Goal: Task Accomplishment & Management: Complete application form

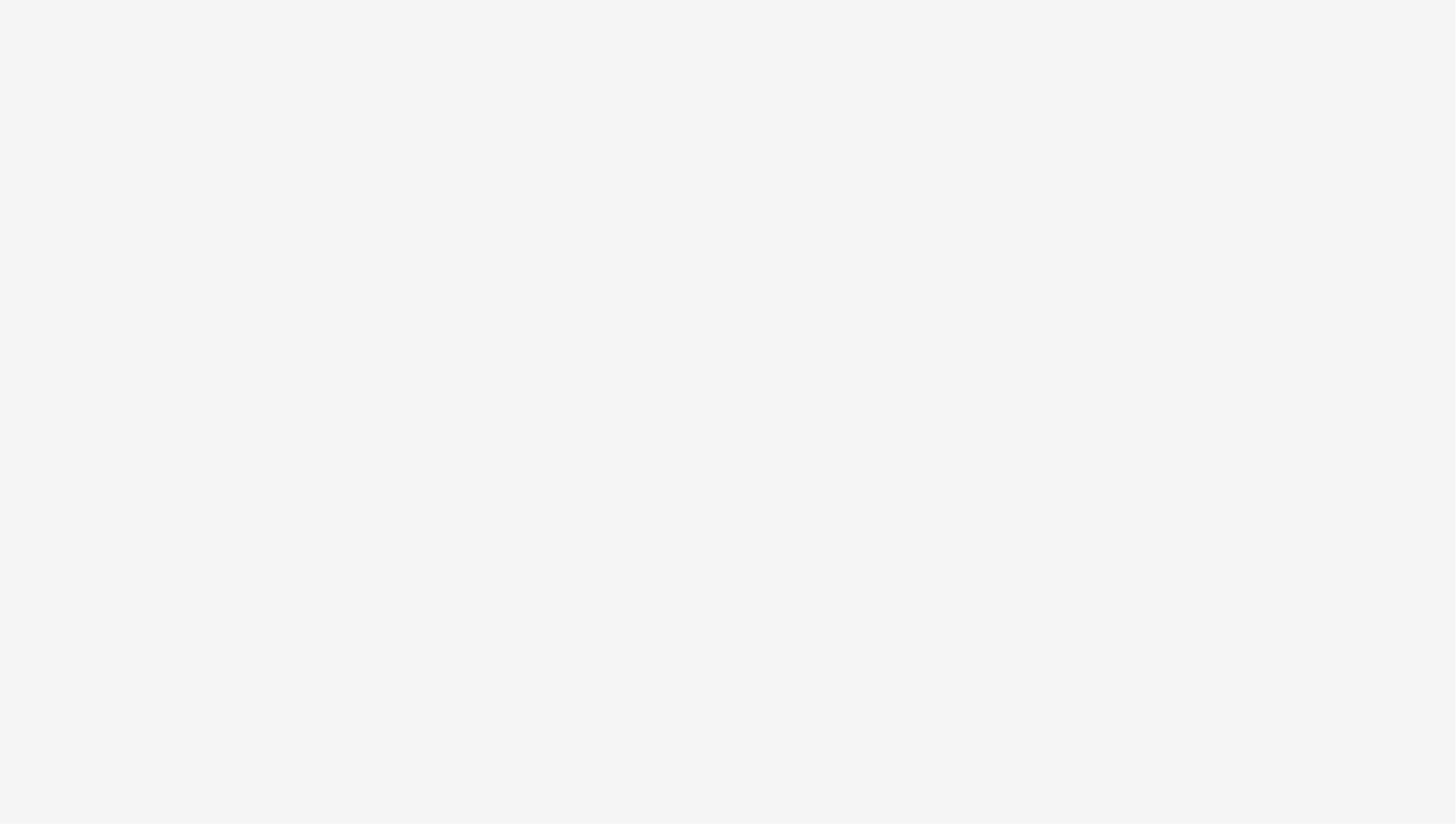
select select "ac009755-aa48-4799-8050-7a339a378eb8"
select select "79162ed7-0017-4339-93b0-3399b708648f"
select select "ac009755-aa48-4799-8050-7a339a378eb8"
select select "79162ed7-0017-4339-93b0-3399b708648f"
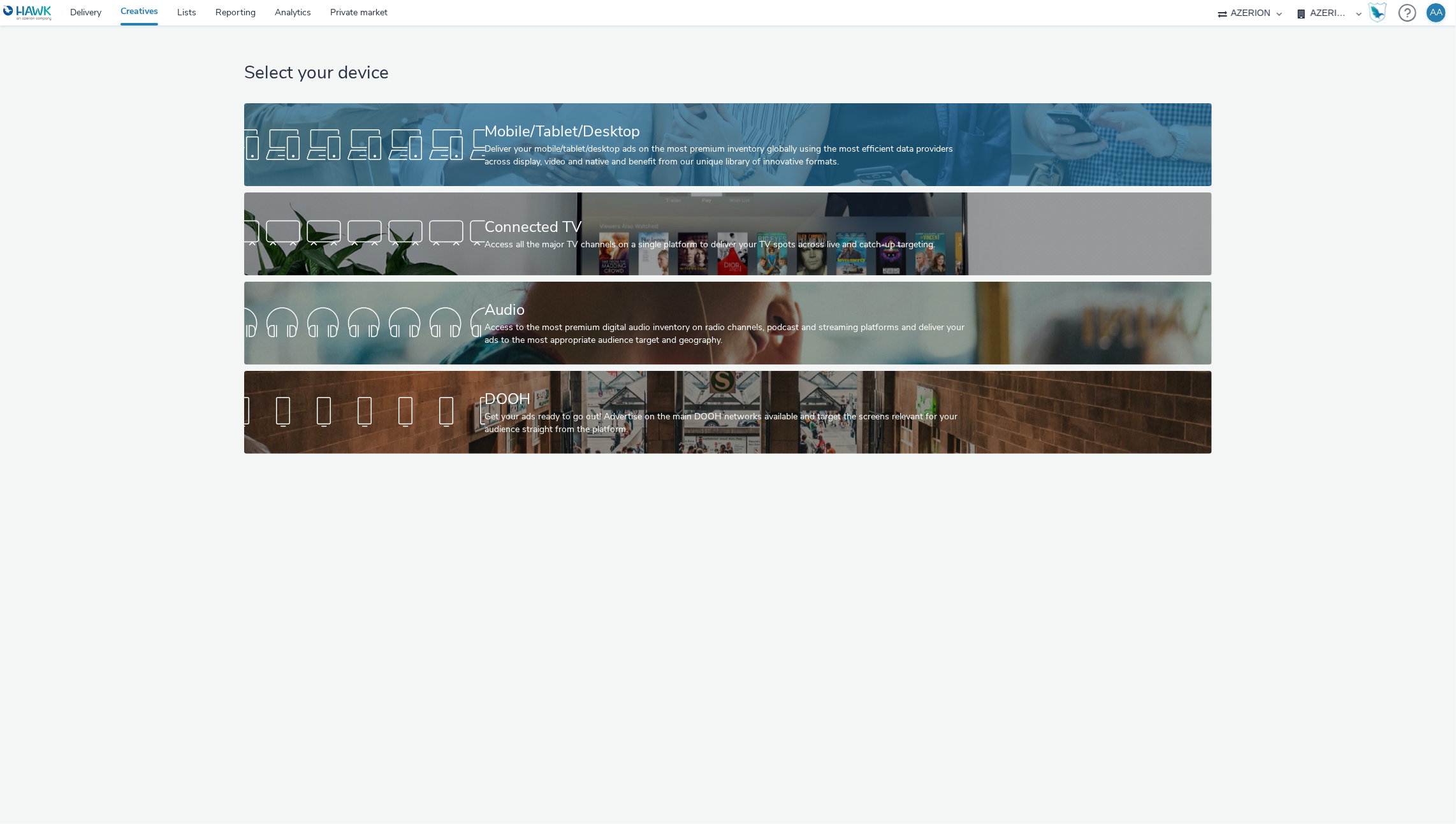
click at [788, 162] on div "Deliver your mobile/tablet/desktop ads on the most premium inventory globally u…" at bounding box center [726, 155] width 481 height 26
click at [788, 162] on body "Delivery Creatives Lists Reporting Analytics Private market Ad-on Media Nordic …" at bounding box center [728, 412] width 1456 height 824
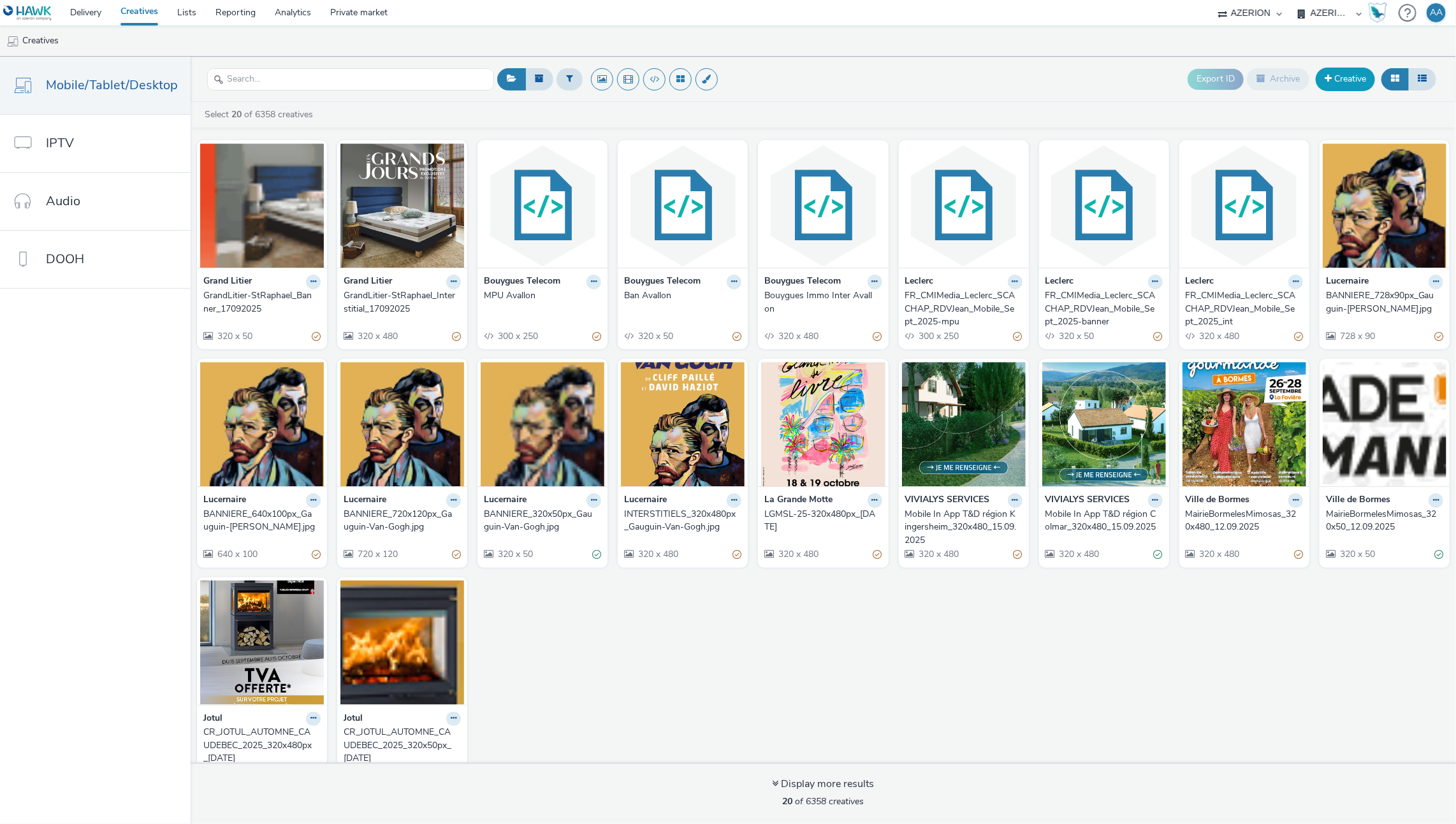
click at [1358, 86] on link "Creative" at bounding box center [1345, 79] width 59 height 23
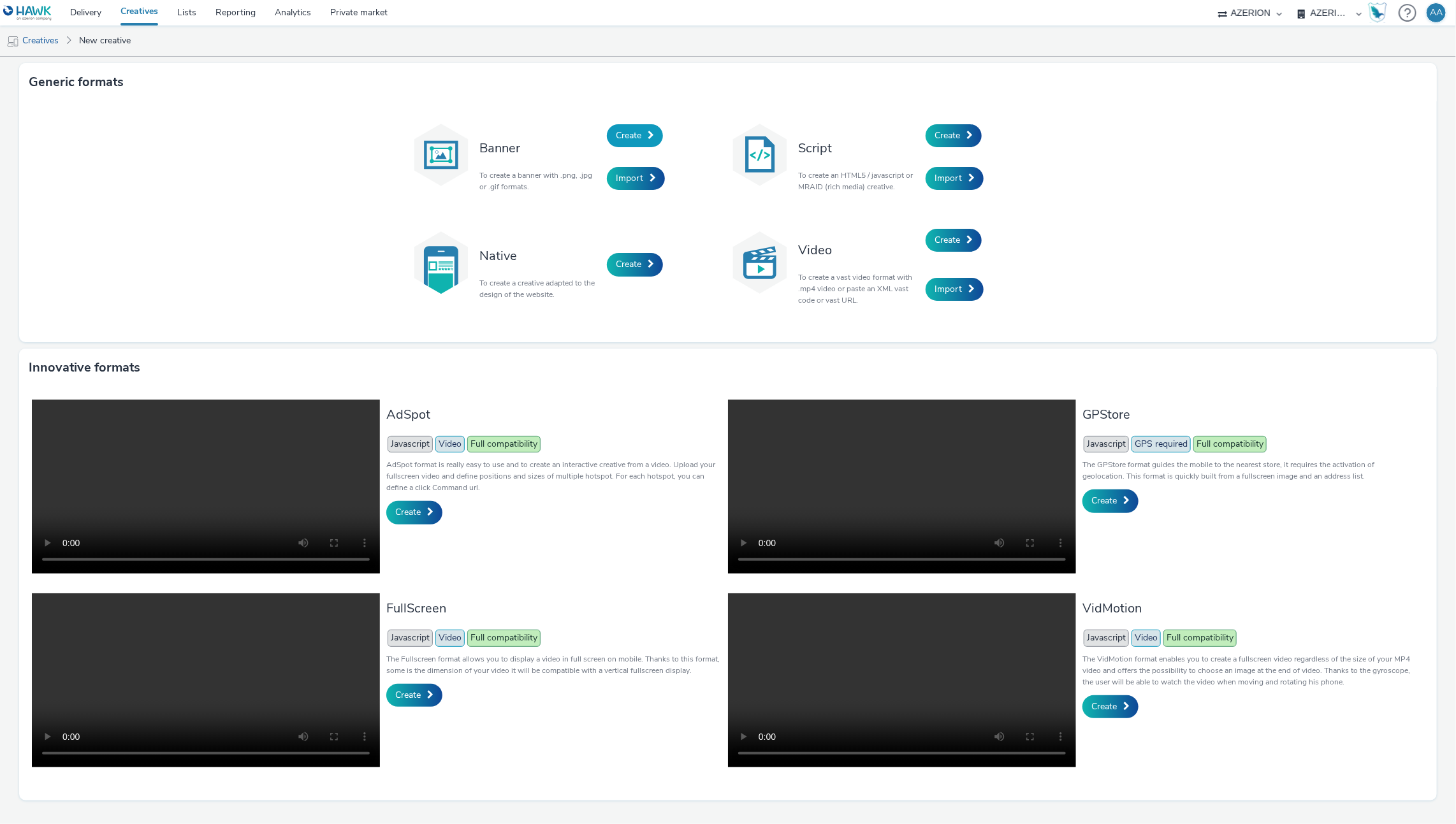
click at [638, 136] on link "Create" at bounding box center [635, 136] width 56 height 23
click at [638, 136] on body "Delivery Creatives Lists Reporting Analytics Private market Ad-on Media Nordic …" at bounding box center [728, 412] width 1456 height 824
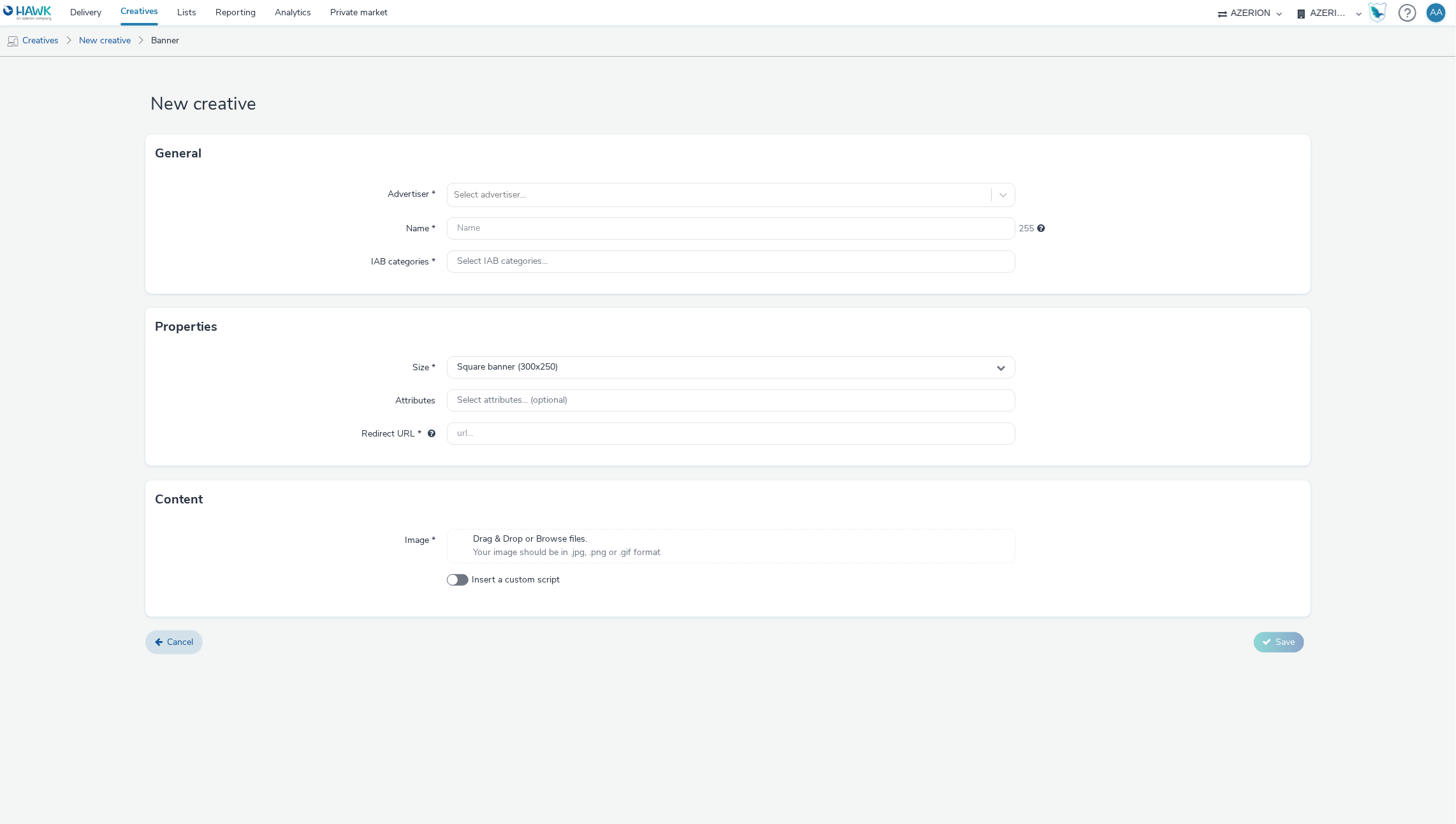
click at [465, 206] on div "Advertiser * Select advertiser... Name * 255 IAB categories * Select IAB catego…" at bounding box center [727, 233] width 1164 height 121
click at [483, 195] on div at bounding box center [720, 195] width 532 height 15
type input "grand li"
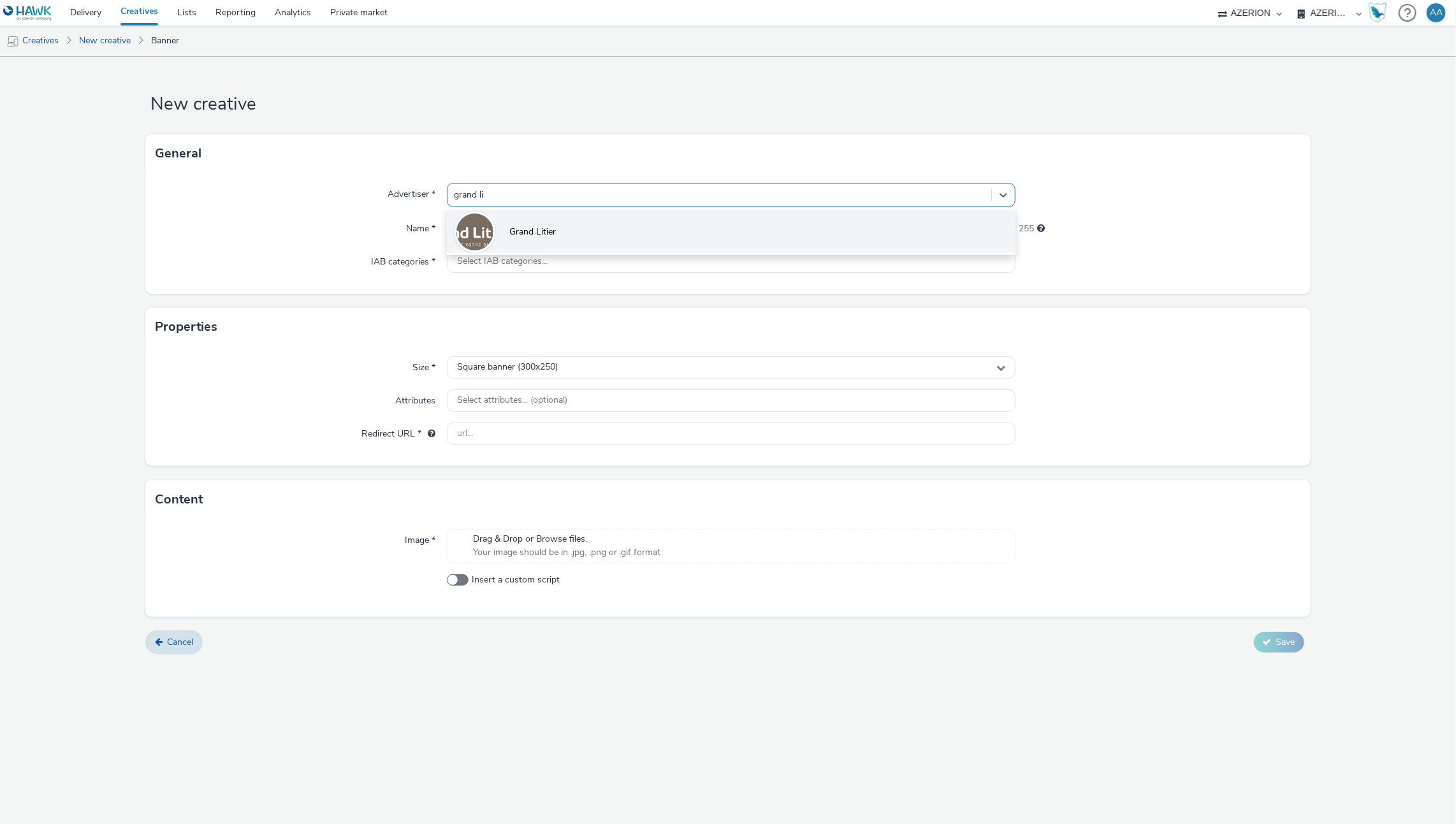
click at [515, 229] on span "Grand Litier" at bounding box center [533, 232] width 47 height 13
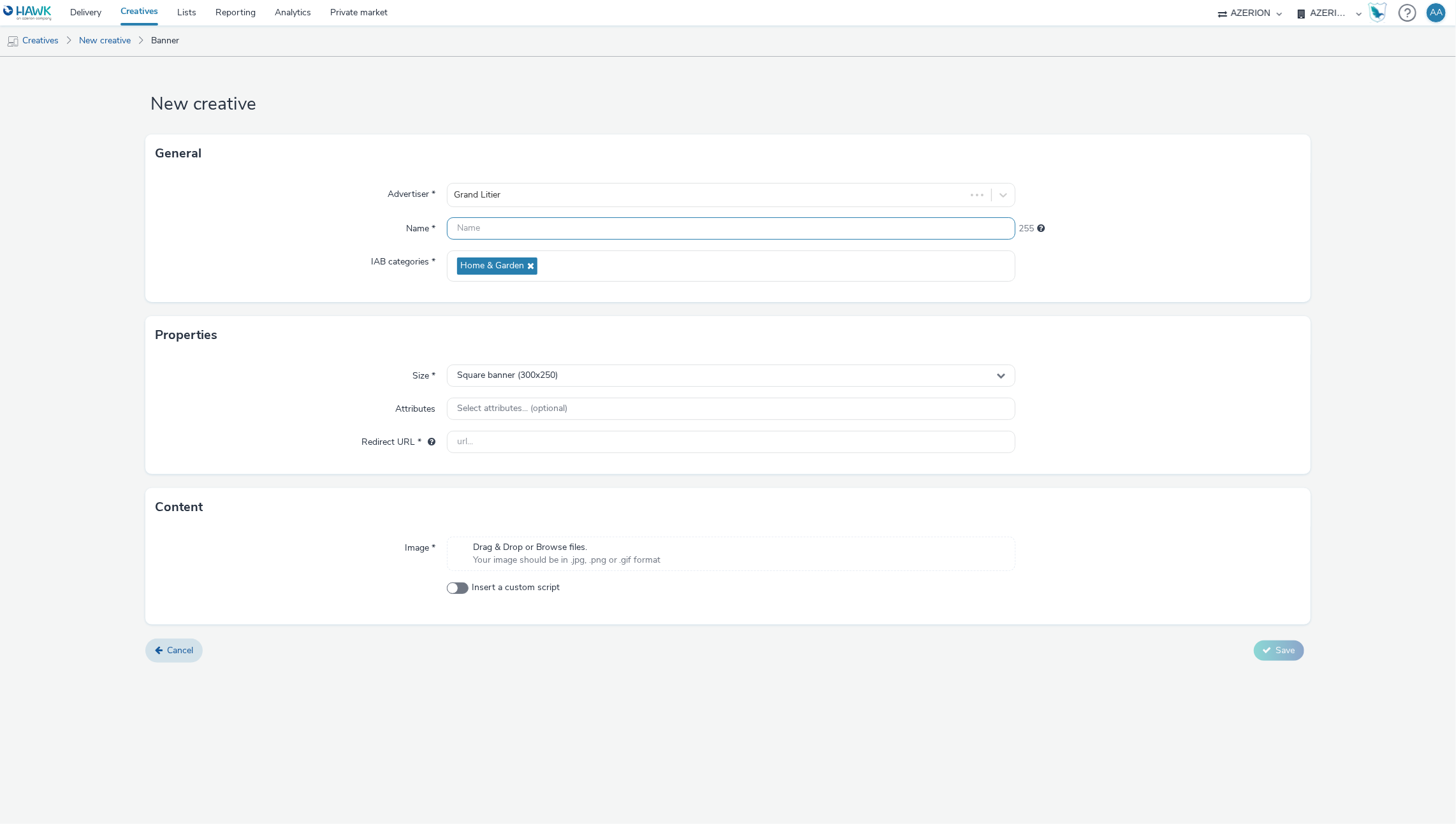
click at [531, 234] on input "text" at bounding box center [731, 229] width 569 height 23
paste input "FR_CMIMedia_GrandLitier-Orvault_Mobile_SeptOct_2025"
drag, startPoint x: 519, startPoint y: 227, endPoint x: 383, endPoint y: 228, distance: 136.0
click at [383, 228] on div "Name * FR_CMIMedia_GrandLitier-Orvault_Mobile_SeptOct_[PHONE_NUMBER]" at bounding box center [728, 229] width 1144 height 23
click at [559, 227] on input "GrandLitier-Orvault_Mobile_SeptOct_2025" at bounding box center [731, 229] width 569 height 23
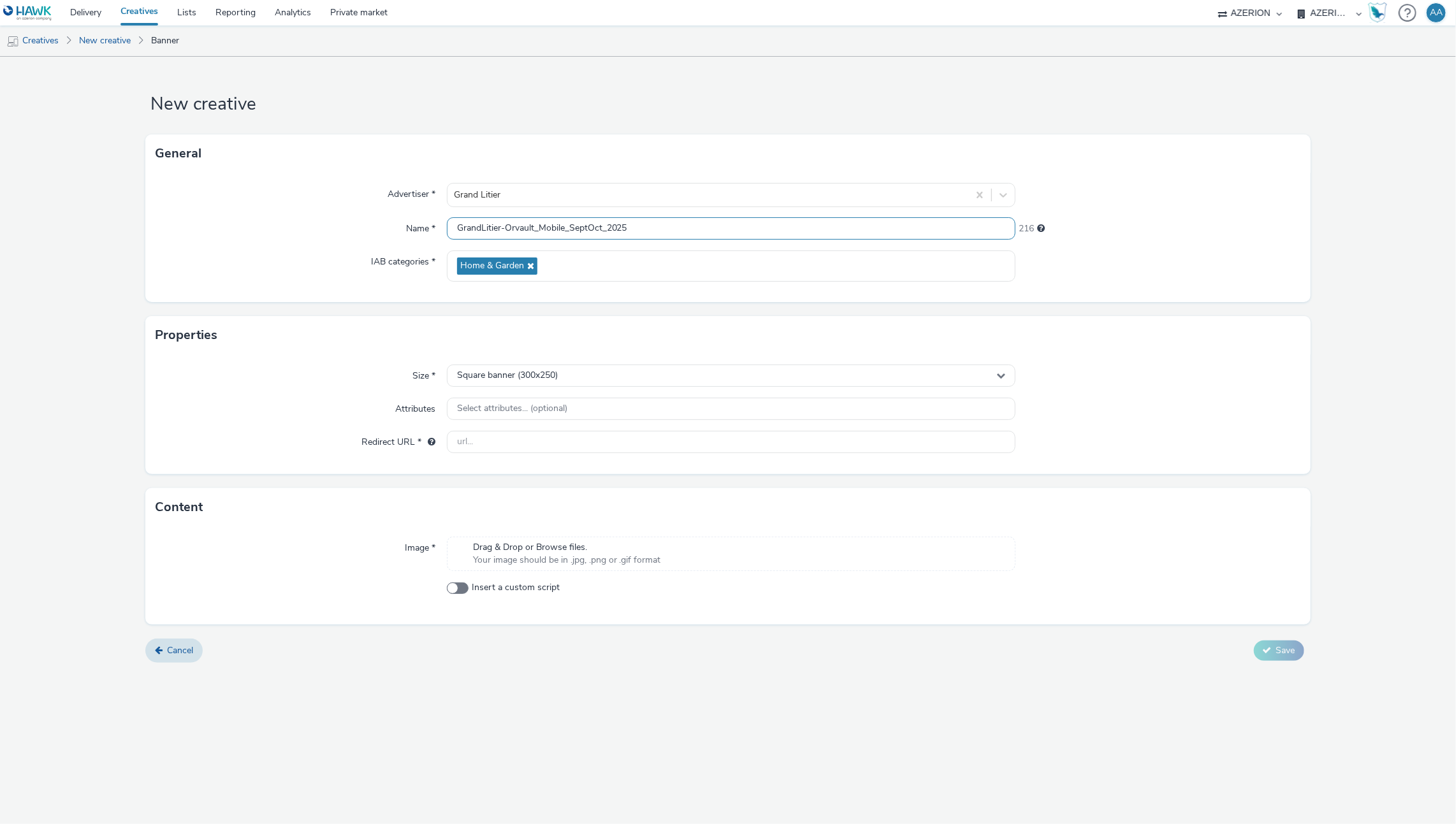
click at [567, 226] on input "GrandLitier-Orvault_Mobile_SeptOct_2025" at bounding box center [731, 229] width 569 height 23
drag, startPoint x: 710, startPoint y: 229, endPoint x: 588, endPoint y: 230, distance: 122.0
click at [584, 229] on input "GrandLitier-Orvault_Interstitial_SeptOct_2025" at bounding box center [731, 229] width 569 height 23
type input "GrandLitier-Orvault_Interstitial_17092025"
click at [669, 381] on div "Square banner (300x250)" at bounding box center [731, 376] width 569 height 23
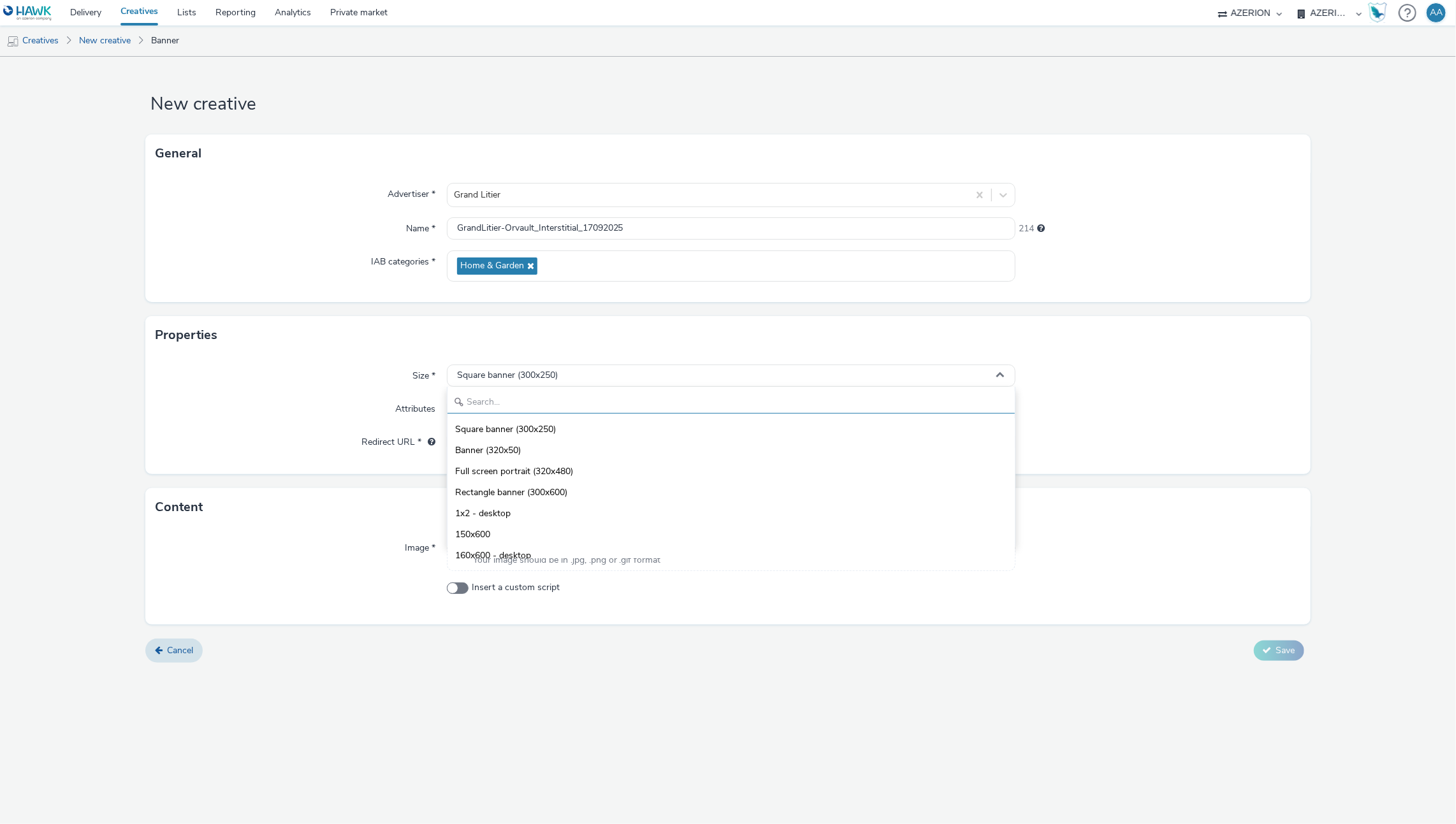
click at [642, 397] on input "text" at bounding box center [731, 403] width 568 height 23
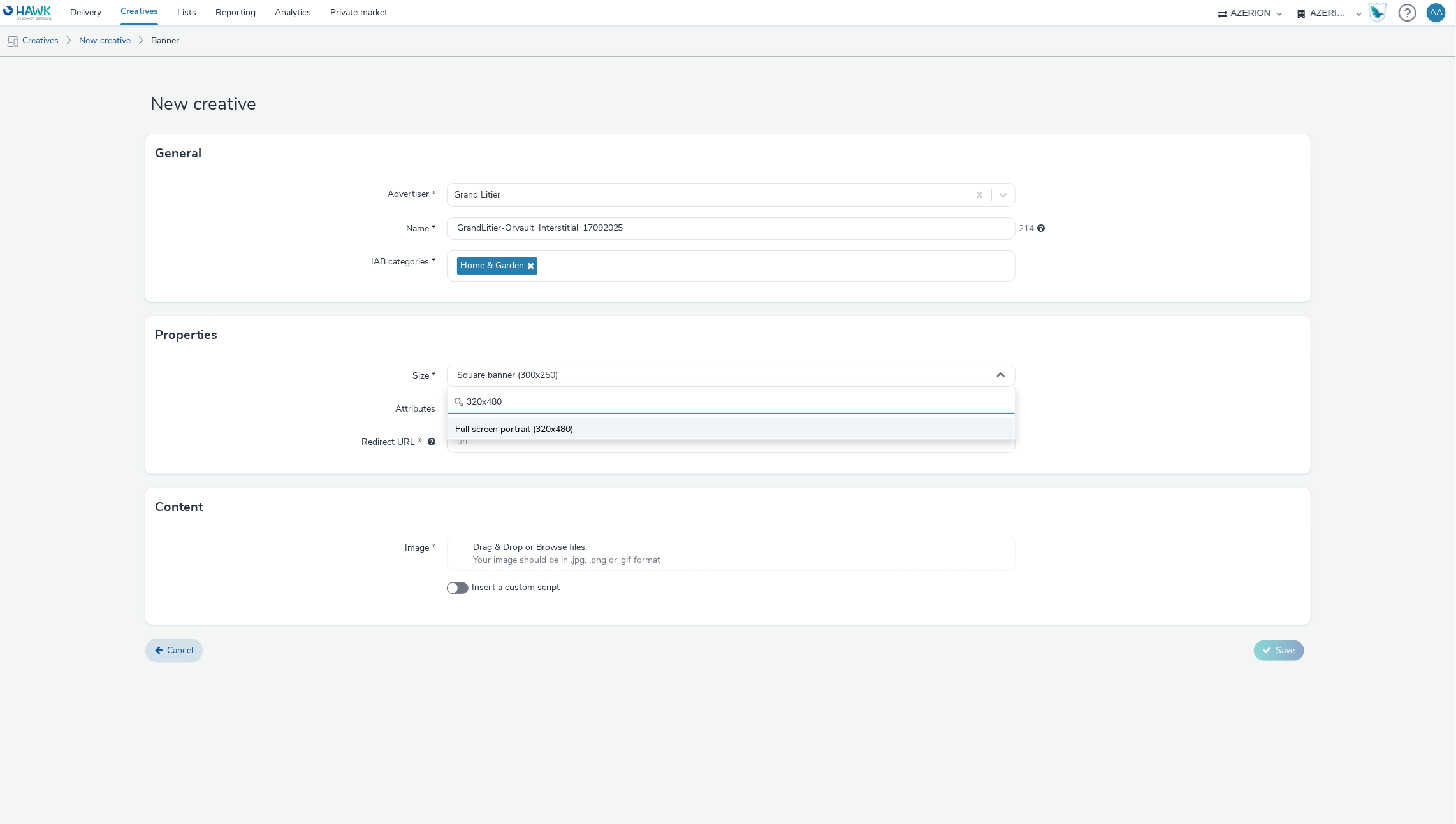
type input "320x480"
click at [652, 424] on li "Full screen portrait (320x480)" at bounding box center [731, 429] width 568 height 21
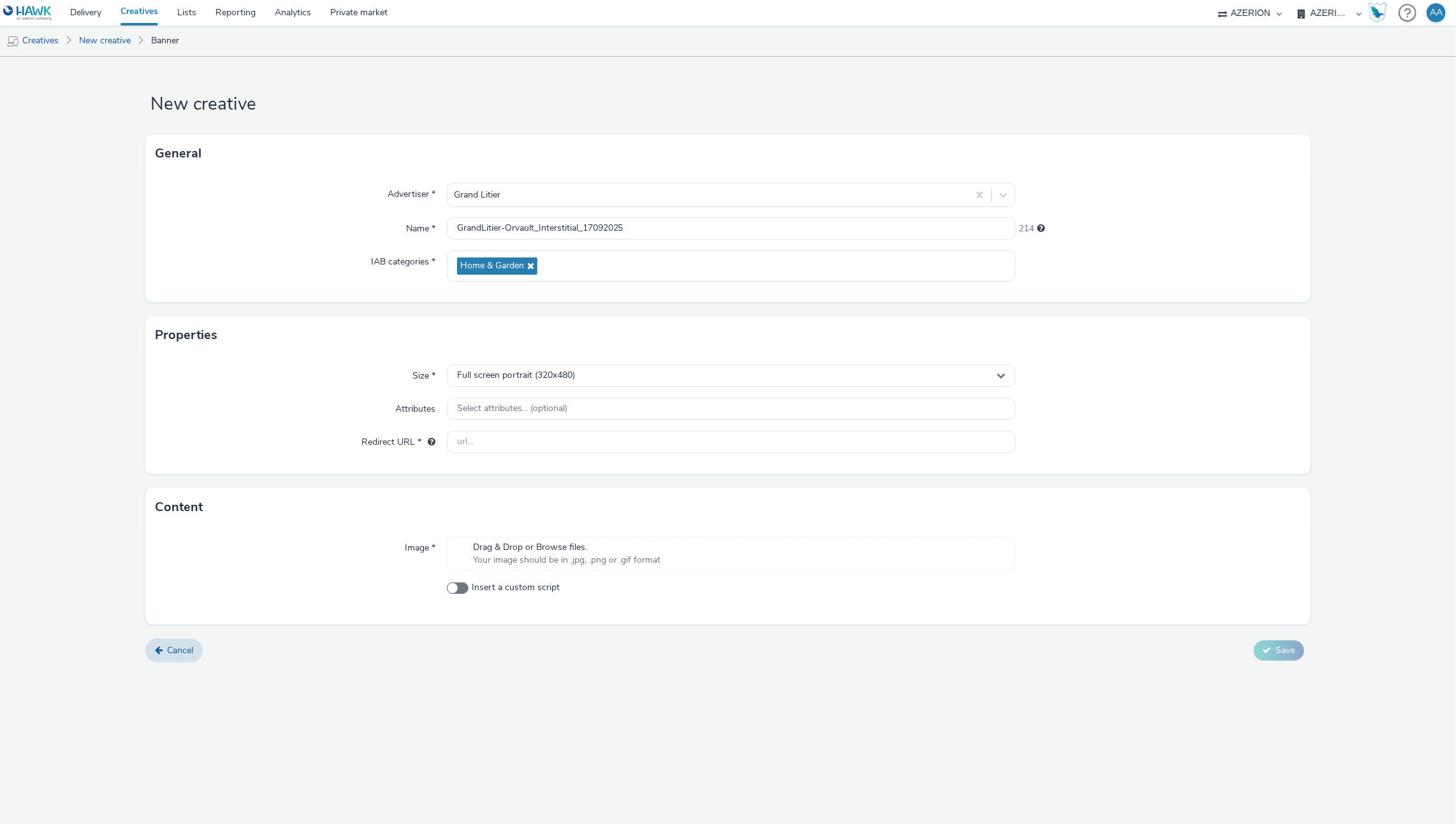
click at [523, 547] on span "Drag & Drop or Browse files." at bounding box center [567, 547] width 188 height 13
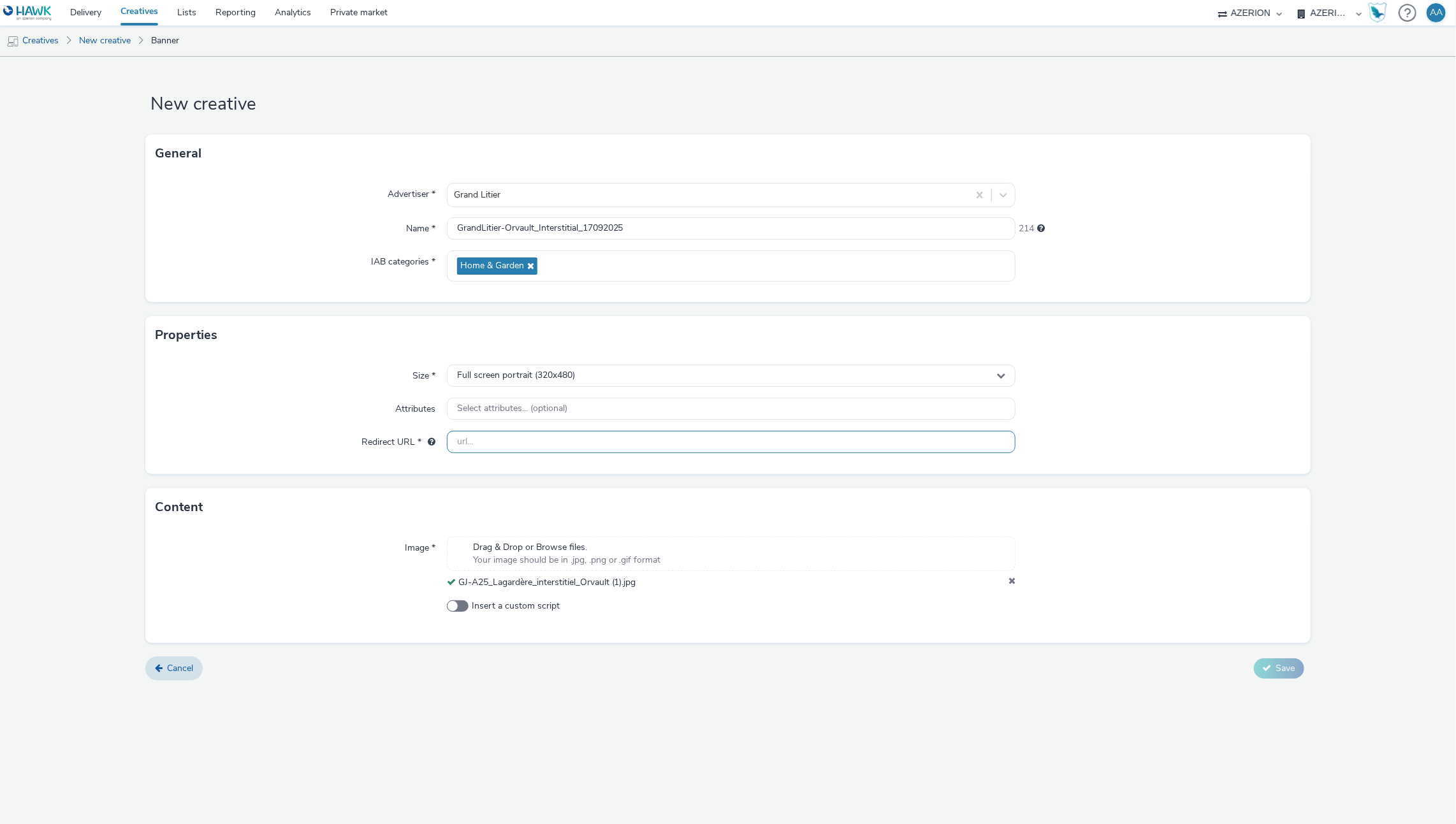
click at [533, 444] on input "text" at bounding box center [731, 442] width 569 height 23
paste input "[URL][DOMAIN_NAME]"
type input "[URL][DOMAIN_NAME]"
click at [1154, 421] on div "Size * Full screen portrait (320x480) Attributes Select attributes... (optional…" at bounding box center [727, 414] width 1164 height 120
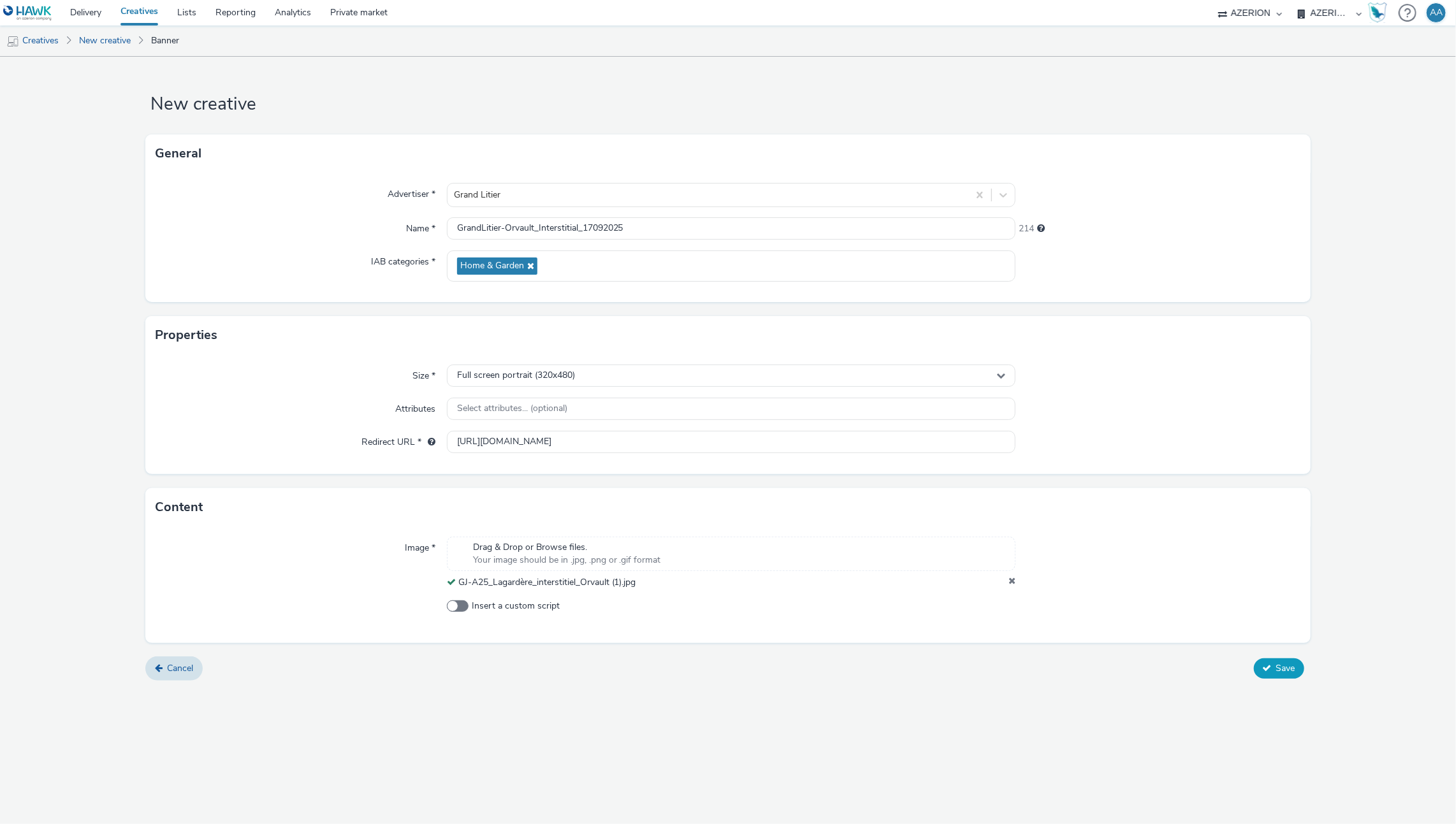
click at [1270, 664] on icon at bounding box center [1267, 668] width 9 height 9
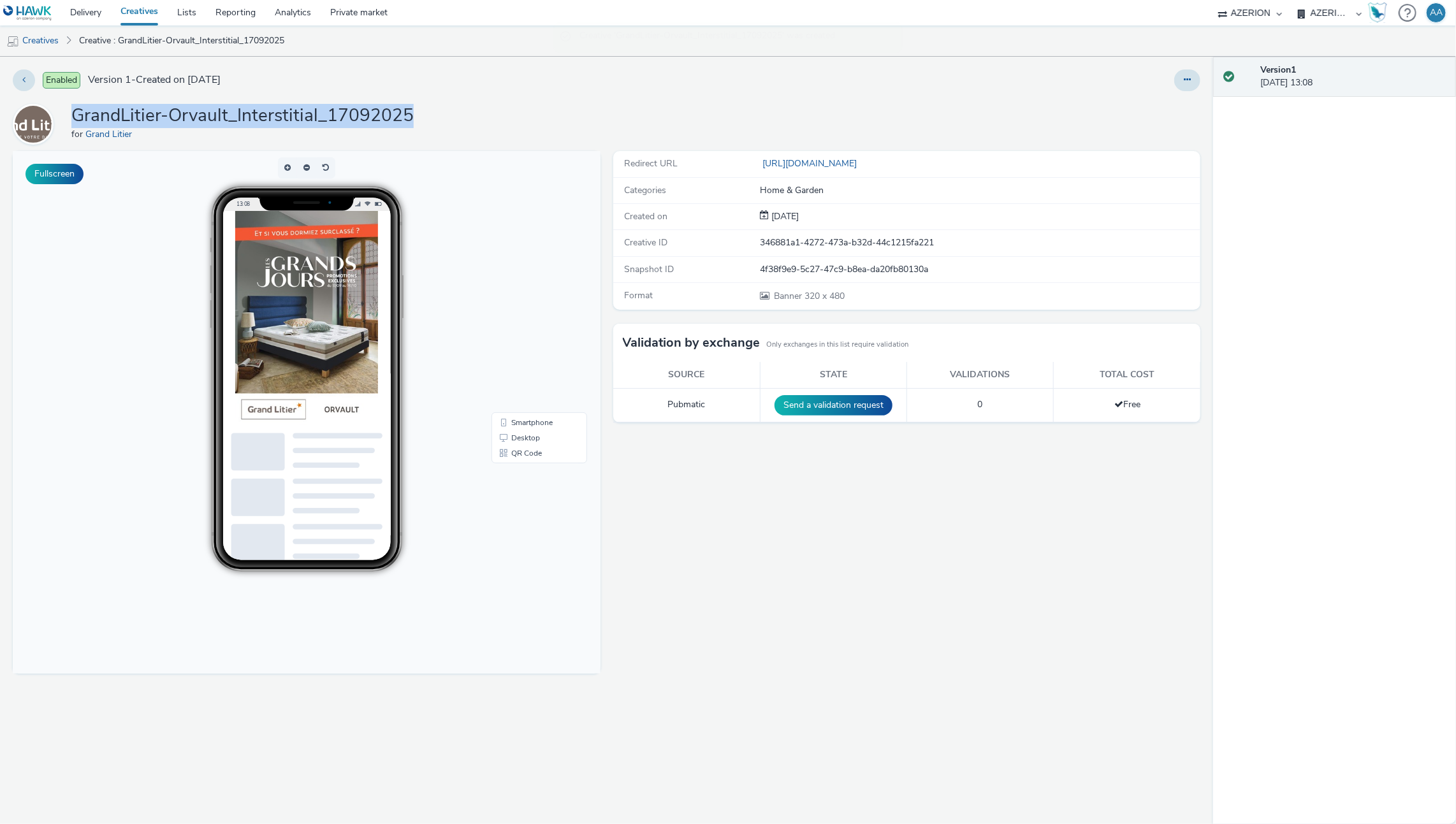
copy h1 "GrandLitier-Orvault_Interstitial_17092025"
drag, startPoint x: 417, startPoint y: 109, endPoint x: 72, endPoint y: 116, distance: 345.1
click at [72, 116] on div "GrandLitier-Orvault_Interstitial_17092025 for Grand Litier" at bounding box center [607, 124] width 1188 height 41
click at [136, 9] on link "Creatives" at bounding box center [139, 13] width 57 height 25
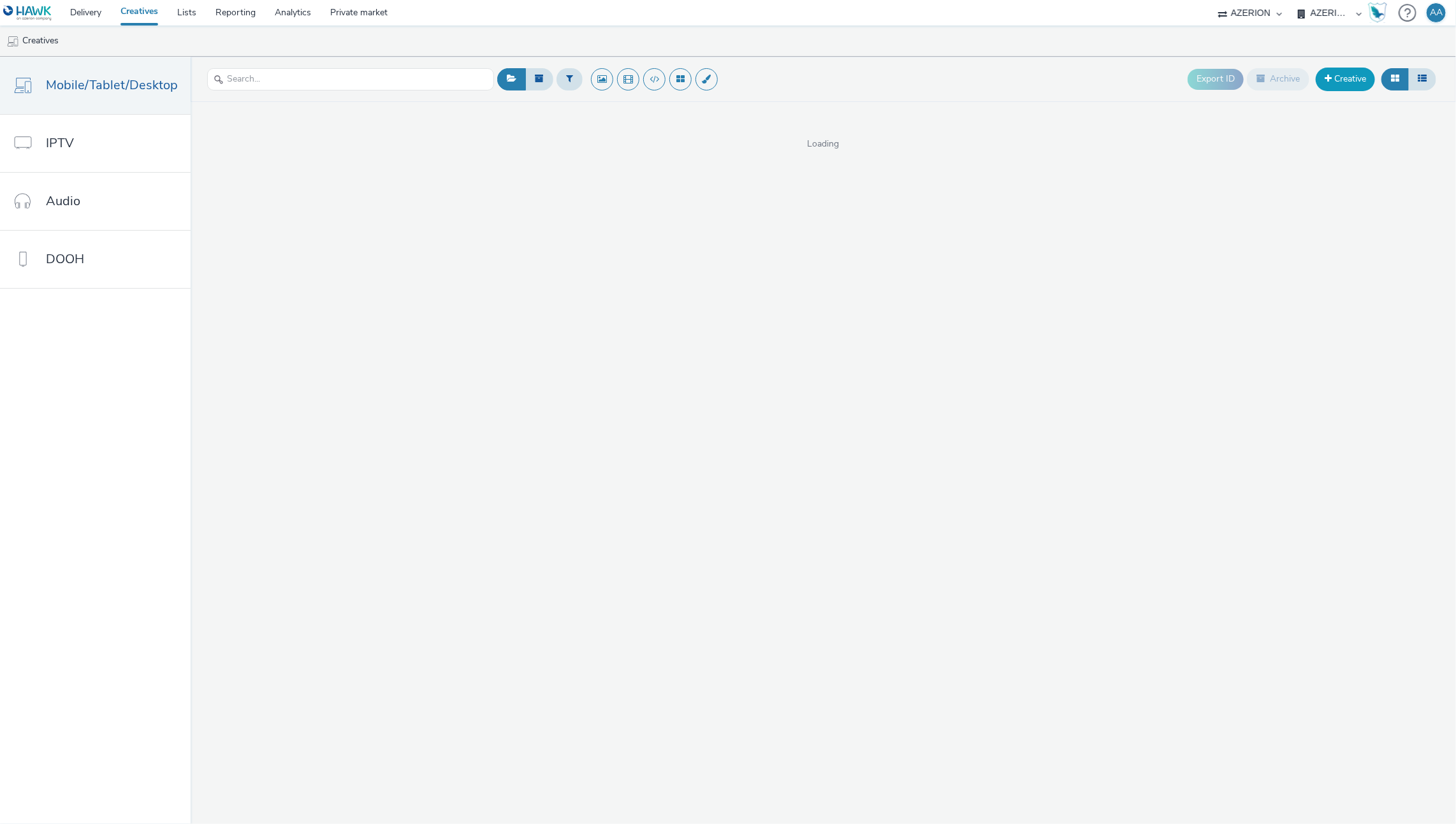
click at [1337, 74] on link "Creative" at bounding box center [1345, 79] width 59 height 23
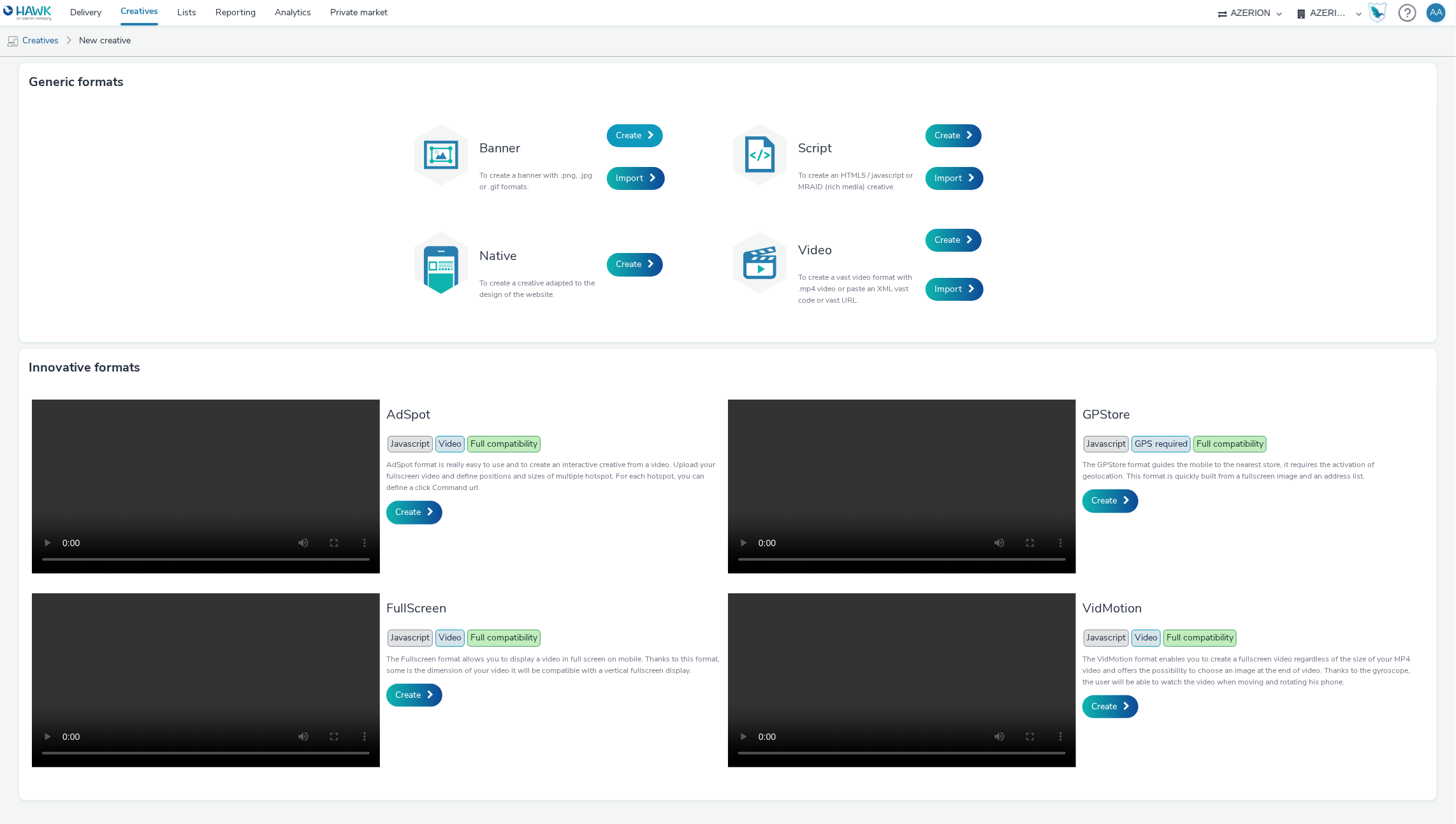
click at [641, 134] on link "Create" at bounding box center [635, 136] width 56 height 23
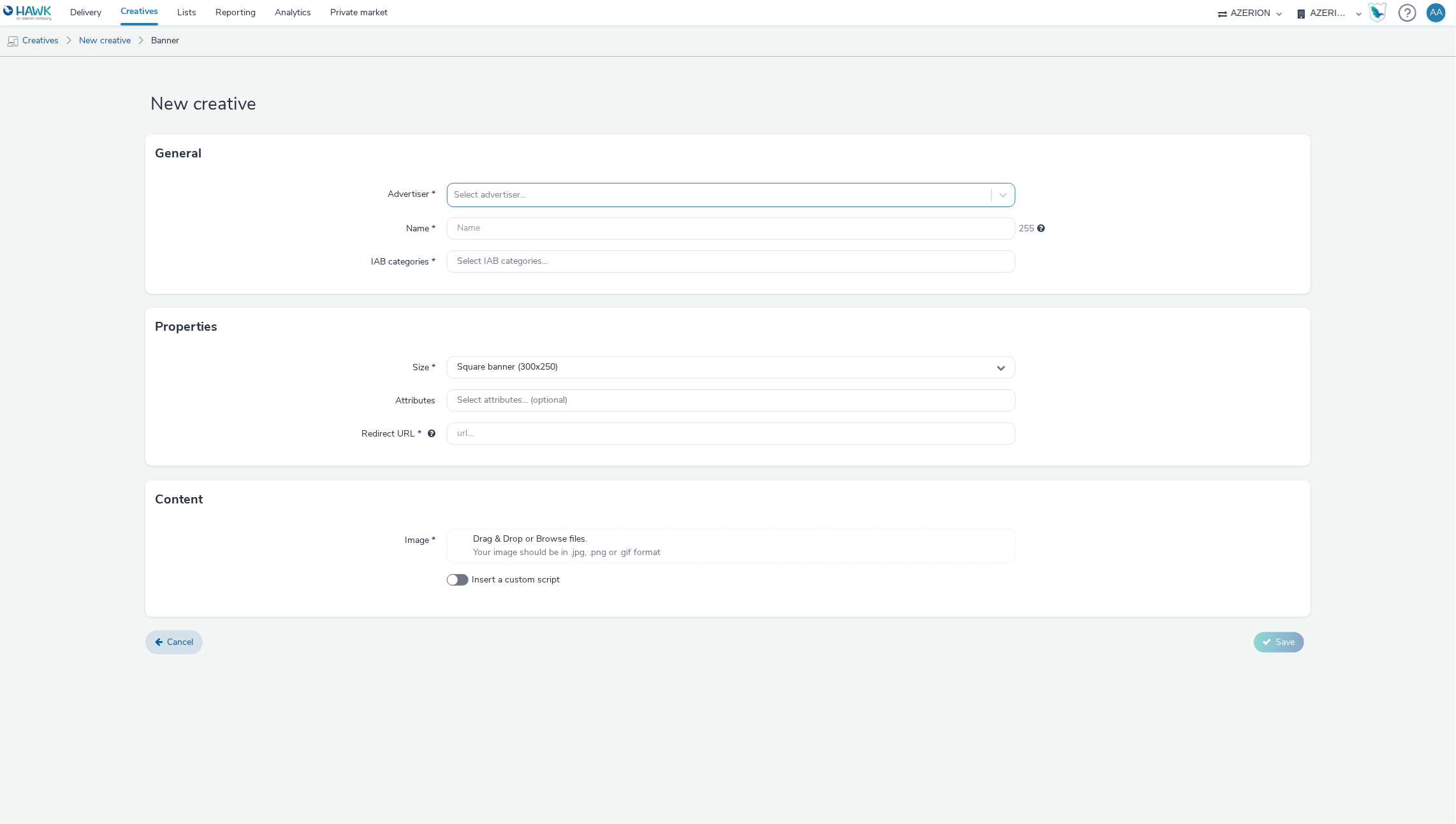
click at [533, 196] on div at bounding box center [720, 195] width 532 height 15
type input "grand lit"
click at [1188, 202] on div at bounding box center [1157, 195] width 284 height 24
click at [487, 230] on input "text" at bounding box center [731, 229] width 569 height 23
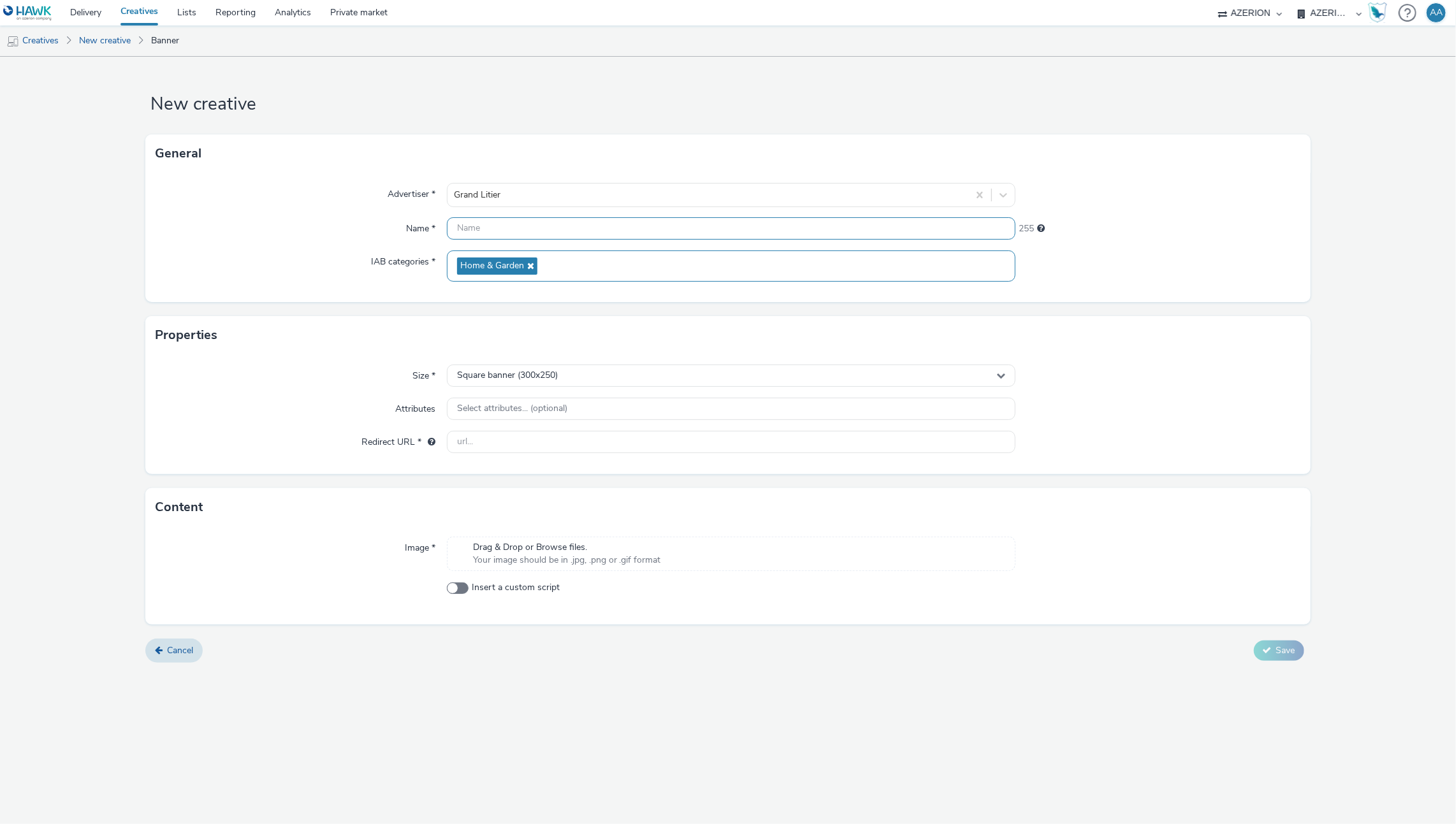
paste input "GrandLitier-Orvault_Interstitial_17092025"
click at [578, 227] on input "GrandLitier-Orvault_Interstitial_17092025" at bounding box center [731, 229] width 569 height 23
type input "GrandLitier-Orvault_Banner_17092025"
click at [581, 371] on div "Square banner (300x250)" at bounding box center [731, 376] width 569 height 23
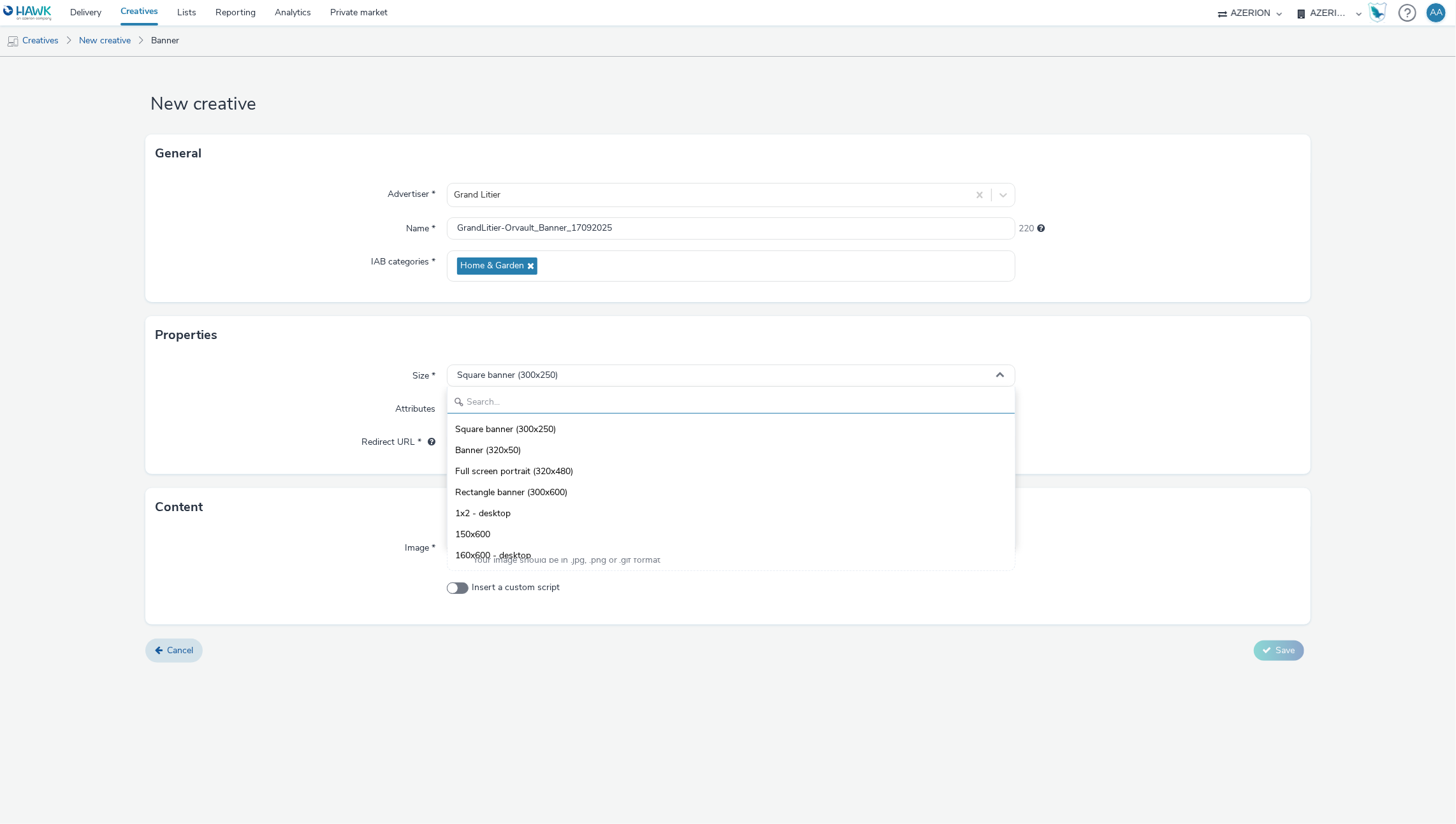
click at [513, 399] on input "text" at bounding box center [731, 403] width 568 height 23
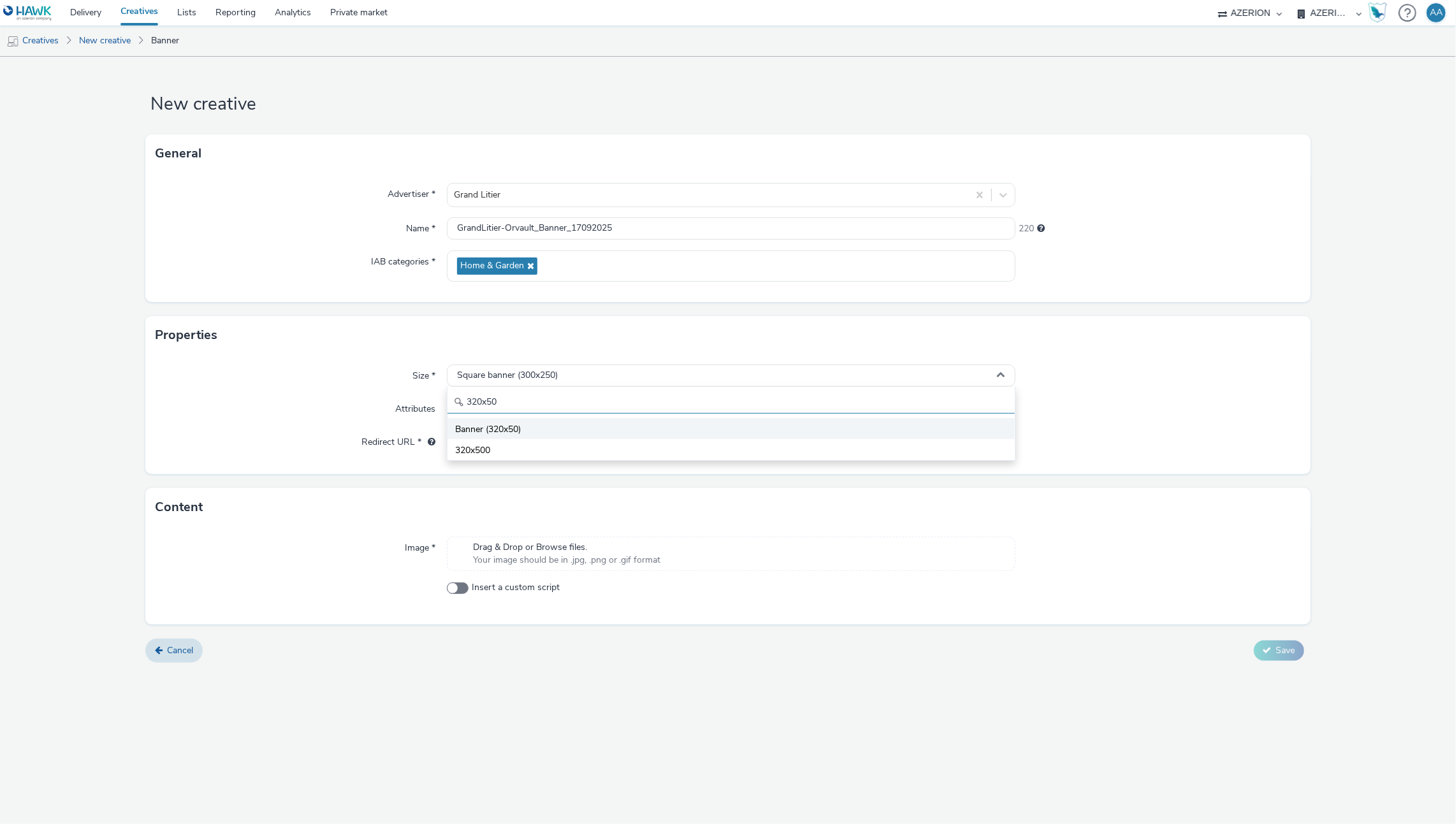
type input "320x50"
click at [496, 430] on span "Banner (320x50)" at bounding box center [488, 429] width 66 height 13
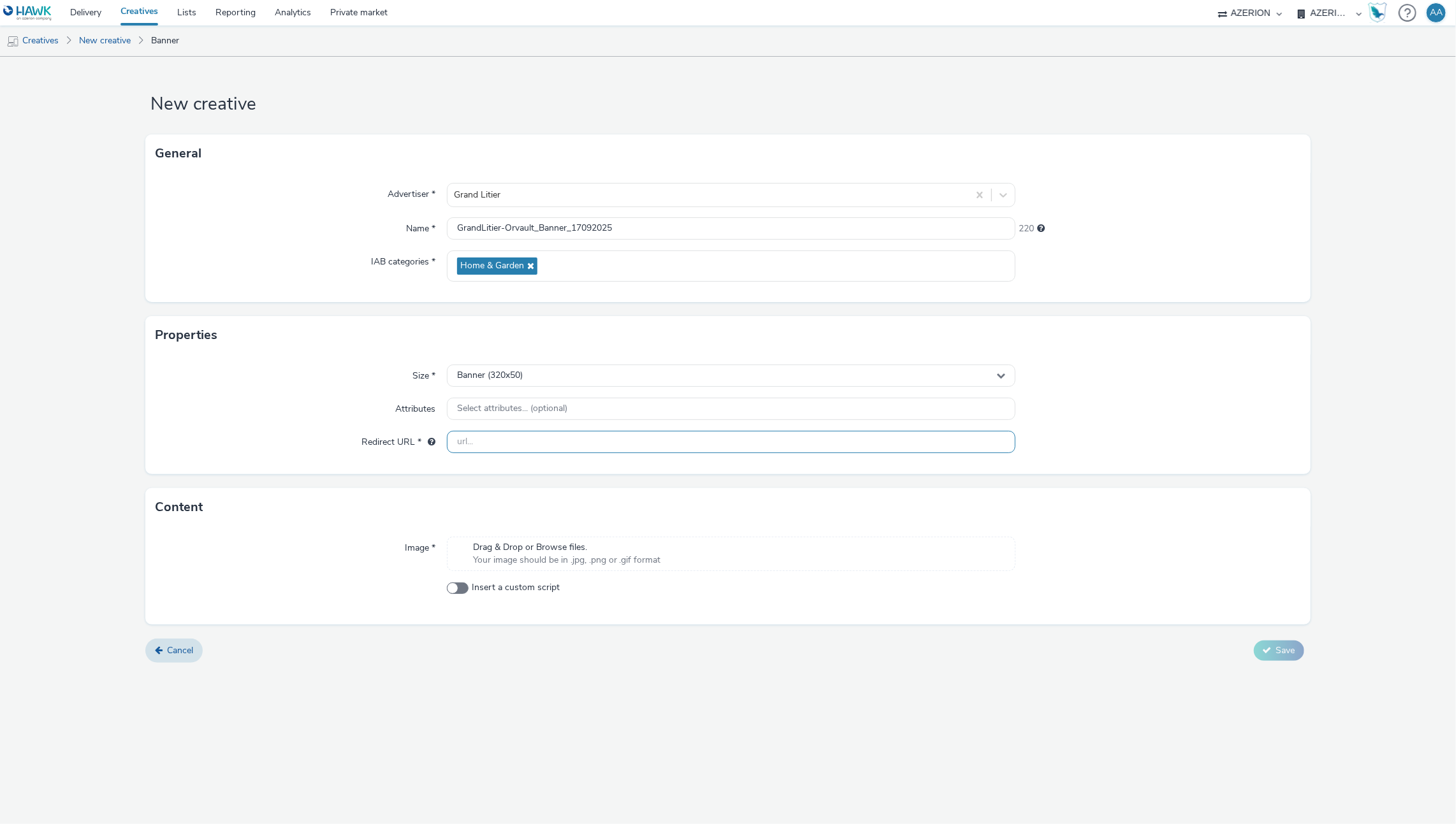
click at [531, 437] on input "text" at bounding box center [731, 442] width 569 height 23
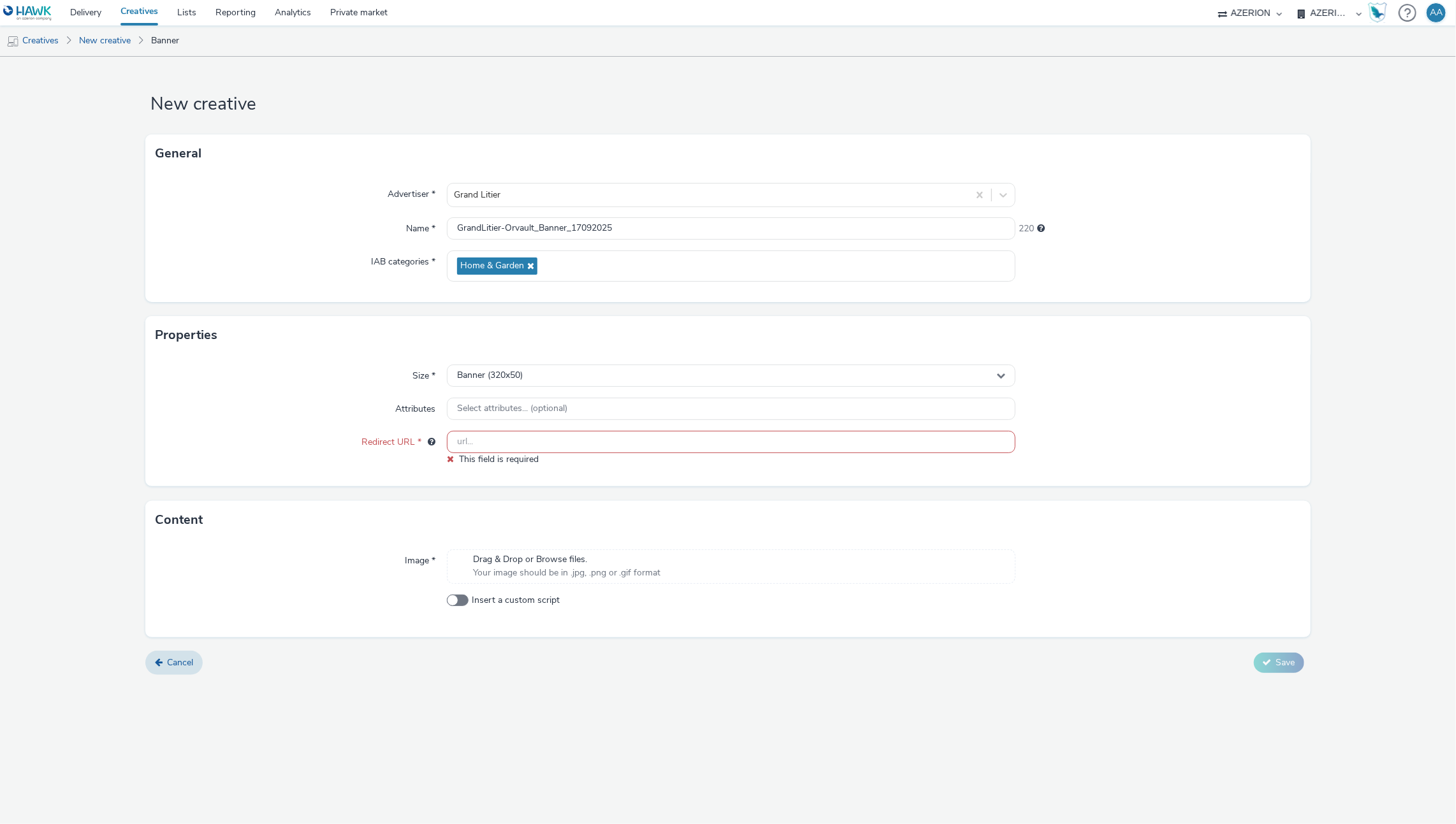
paste input "[URL][DOMAIN_NAME]"
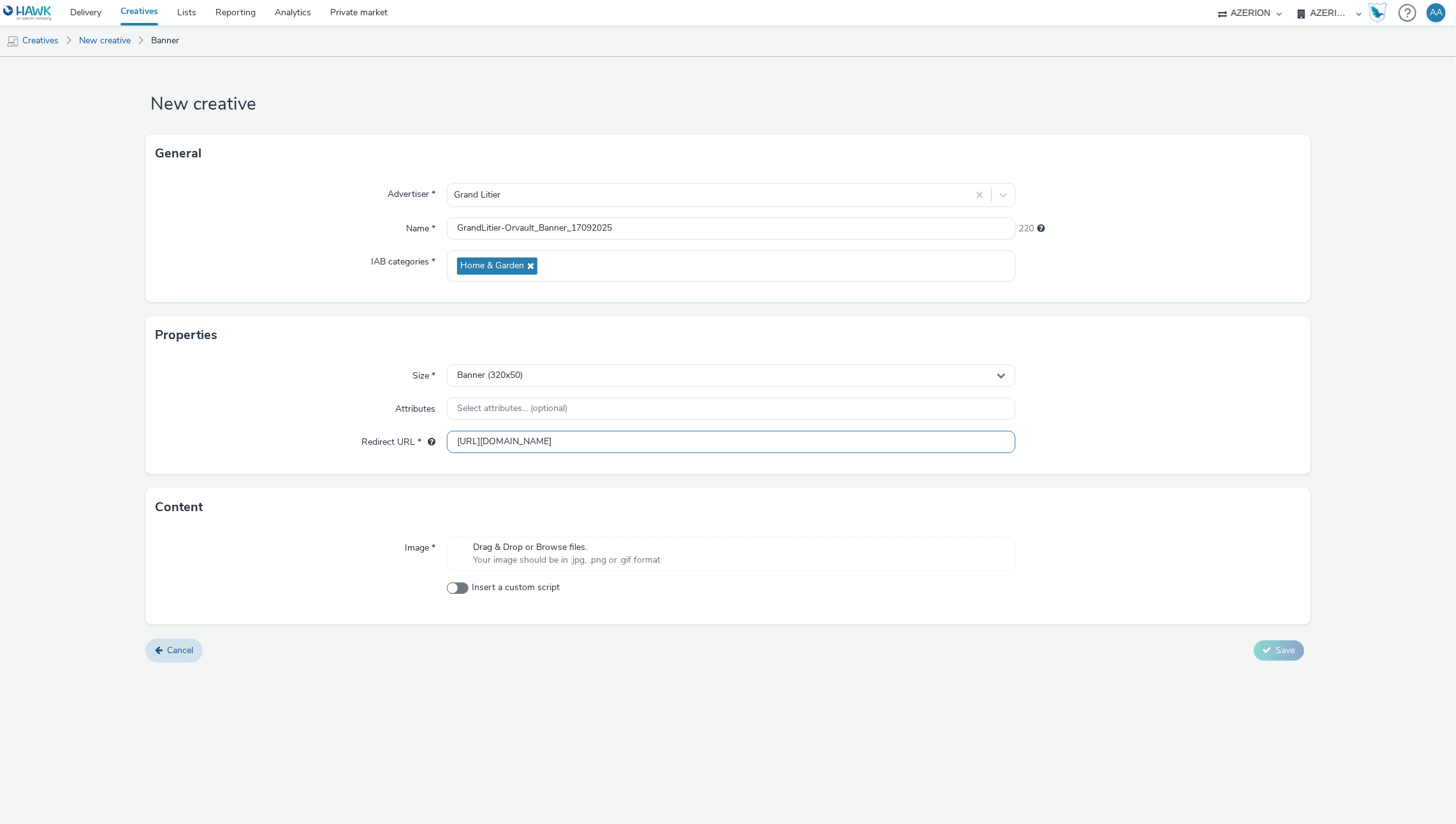
type input "[URL][DOMAIN_NAME]"
click at [1147, 427] on div "Size * Banner (320x50) Attributes Select attributes... (optional) Redirect URL …" at bounding box center [727, 414] width 1164 height 120
click at [583, 542] on span "Drag & Drop or Browse files." at bounding box center [567, 547] width 188 height 13
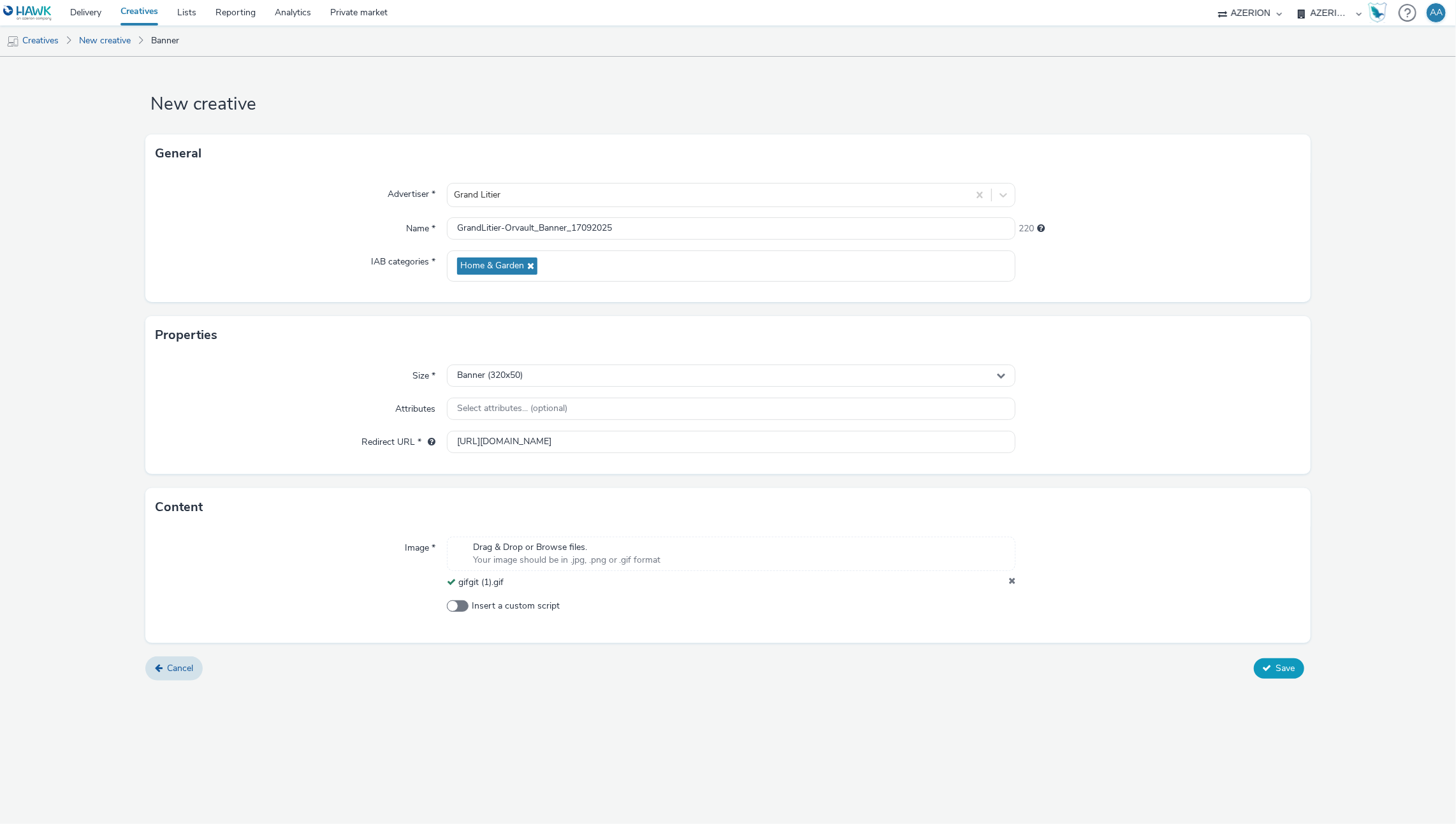
click at [1272, 665] on button "Save" at bounding box center [1279, 668] width 51 height 21
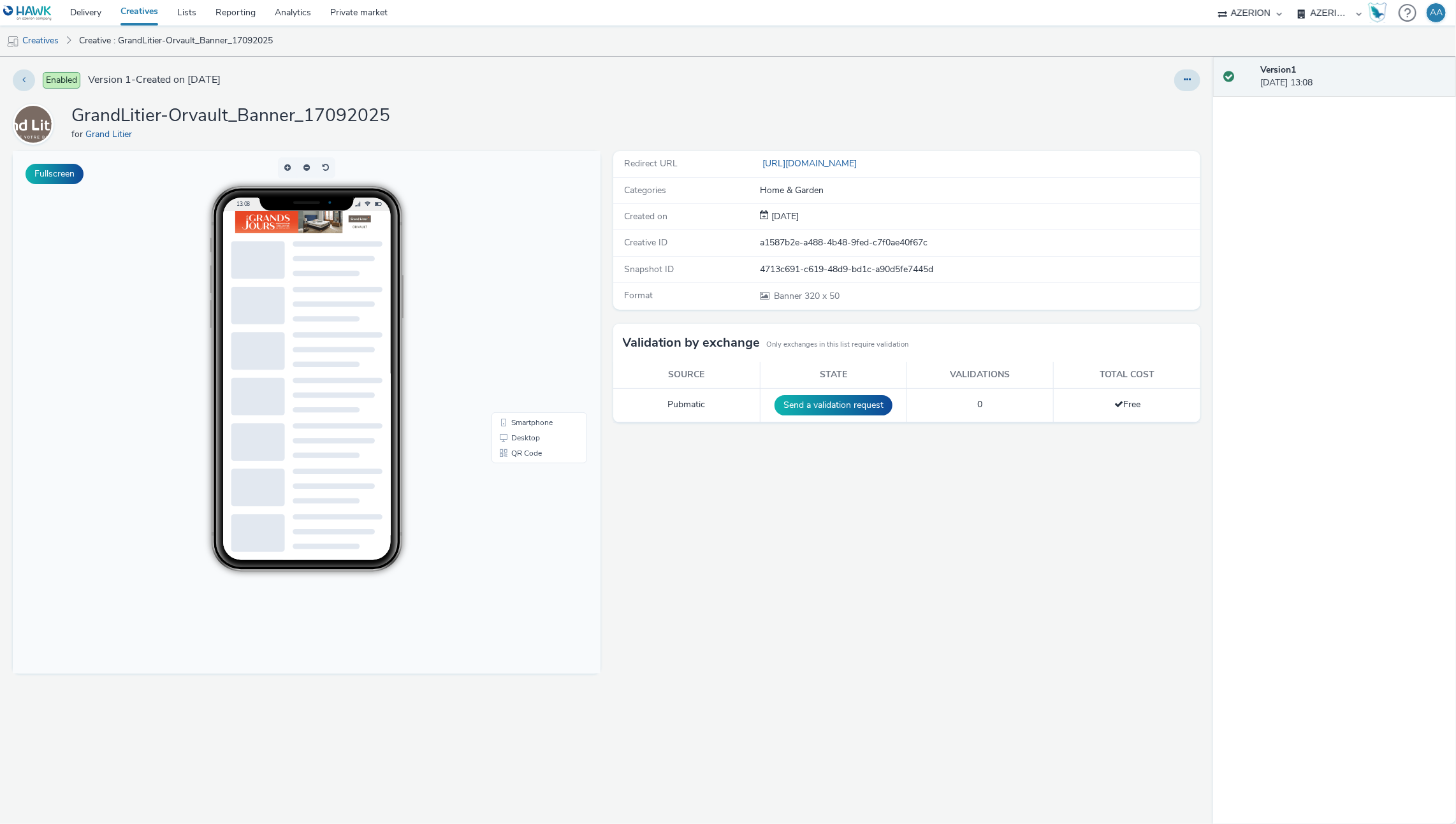
click at [279, 221] on img at bounding box center [306, 222] width 142 height 23
click at [101, 9] on link "Delivery" at bounding box center [86, 13] width 51 height 25
